Goal: Task Accomplishment & Management: Use online tool/utility

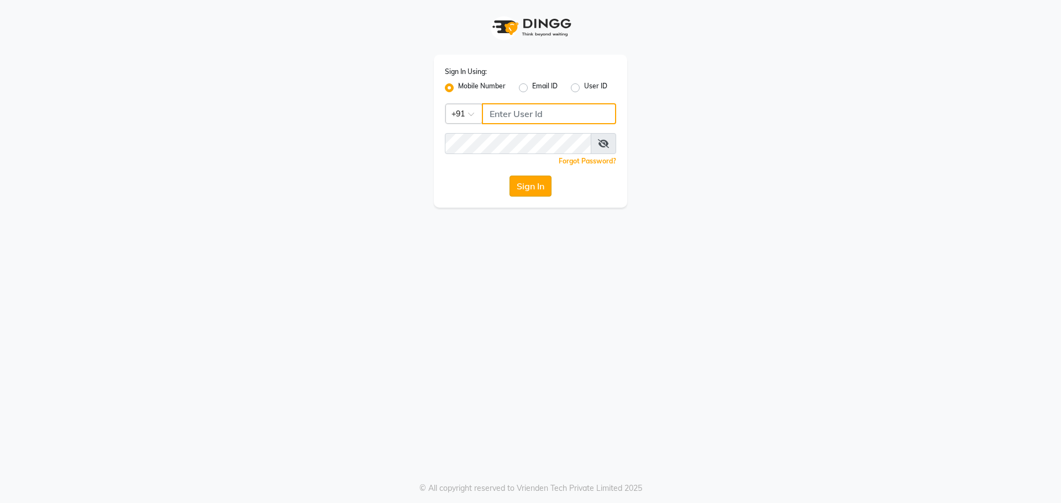
type input "9440230781"
click at [533, 192] on button "Sign In" at bounding box center [530, 186] width 42 height 21
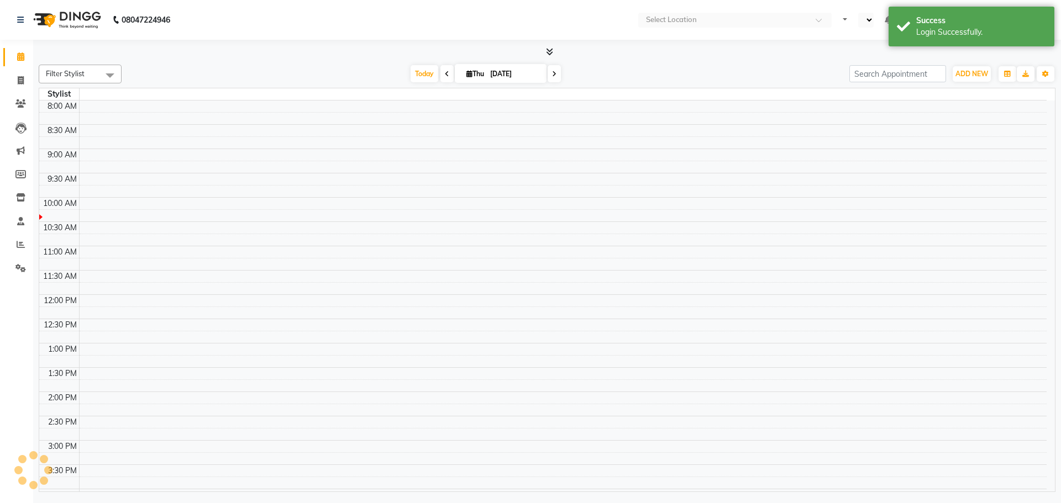
select select "en"
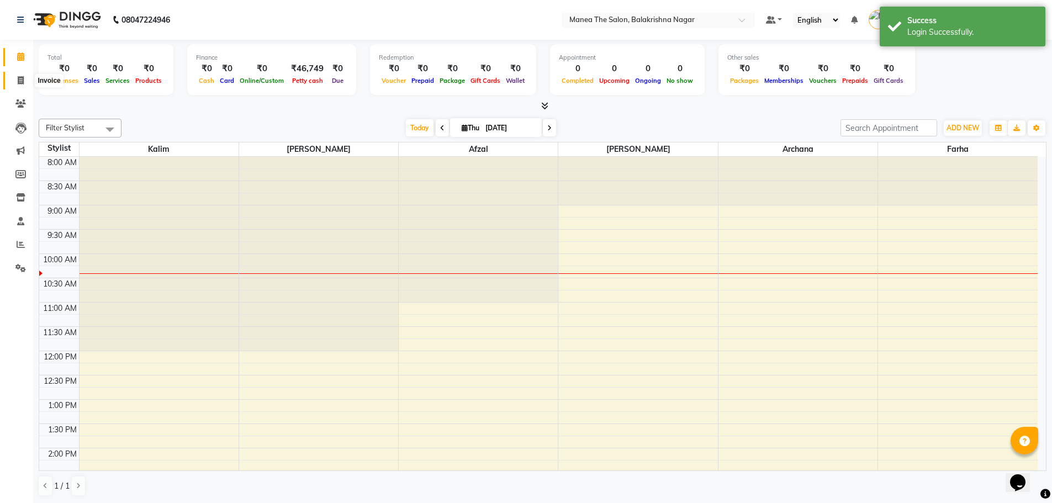
click at [21, 81] on icon at bounding box center [21, 80] width 6 height 8
select select "service"
